Goal: Information Seeking & Learning: Understand process/instructions

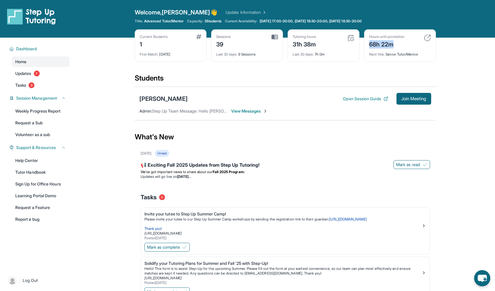
drag, startPoint x: 393, startPoint y: 43, endPoint x: 365, endPoint y: 42, distance: 28.0
click at [365, 42] on div "Hours until promotion 68h 22m Next title : Senior Tutor/Mentor" at bounding box center [400, 45] width 72 height 32
click at [320, 154] on div "[DATE] Unread" at bounding box center [286, 153] width 290 height 7
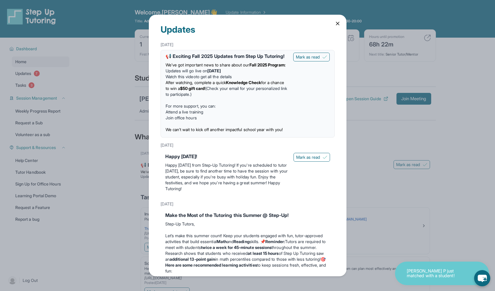
click at [337, 23] on icon at bounding box center [337, 23] width 3 height 3
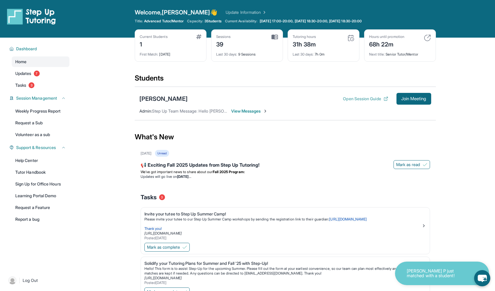
click at [353, 100] on button "Open Session Guide" at bounding box center [365, 99] width 45 height 6
